Goal: Information Seeking & Learning: Learn about a topic

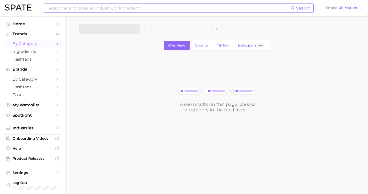
click at [119, 9] on input at bounding box center [169, 8] width 244 height 9
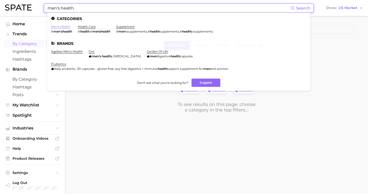
type input "men's health"
click at [68, 27] on link "men's health" at bounding box center [60, 27] width 19 height 4
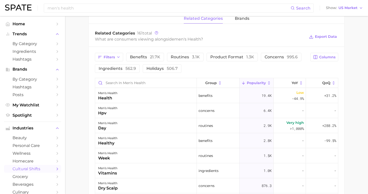
scroll to position [246, 0]
click at [295, 81] on span "YoY" at bounding box center [295, 83] width 6 height 4
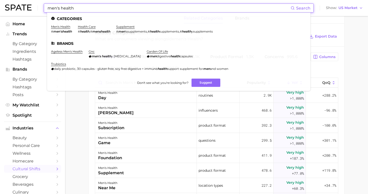
drag, startPoint x: 95, startPoint y: 7, endPoint x: 48, endPoint y: 12, distance: 47.8
click at [48, 12] on input "men's health" at bounding box center [169, 8] width 244 height 9
drag, startPoint x: 78, startPoint y: 8, endPoint x: 29, endPoint y: 8, distance: 48.3
click at [29, 8] on div "men's health Search Categories men's health # men'shealth health care # health …" at bounding box center [184, 8] width 358 height 16
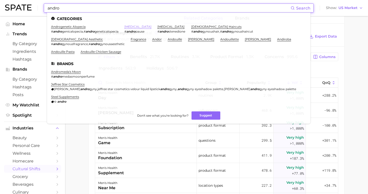
click at [128, 27] on link "[MEDICAL_DATA]" at bounding box center [137, 27] width 27 height 4
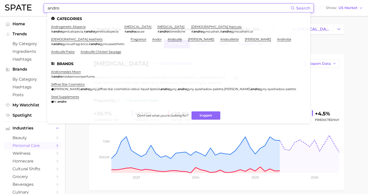
drag, startPoint x: 64, startPoint y: 6, endPoint x: 27, endPoint y: 8, distance: 36.3
click at [27, 8] on div "andro Search Categories androgenetic alopecia # andro genicalopecia , # andro g…" at bounding box center [184, 8] width 358 height 16
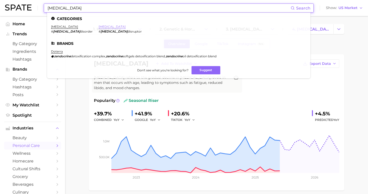
type input "[MEDICAL_DATA]"
click at [99, 25] on link "[MEDICAL_DATA]" at bounding box center [112, 27] width 27 height 4
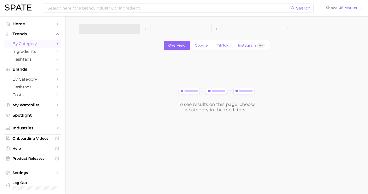
click at [193, 3] on div "Search Show US Market" at bounding box center [184, 8] width 358 height 16
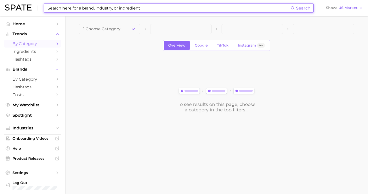
click at [195, 9] on input at bounding box center [169, 8] width 244 height 9
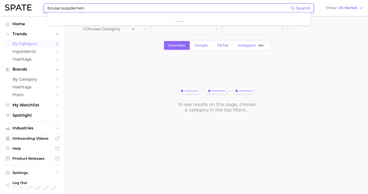
type input "bruise supplement"
